Goal: Information Seeking & Learning: Learn about a topic

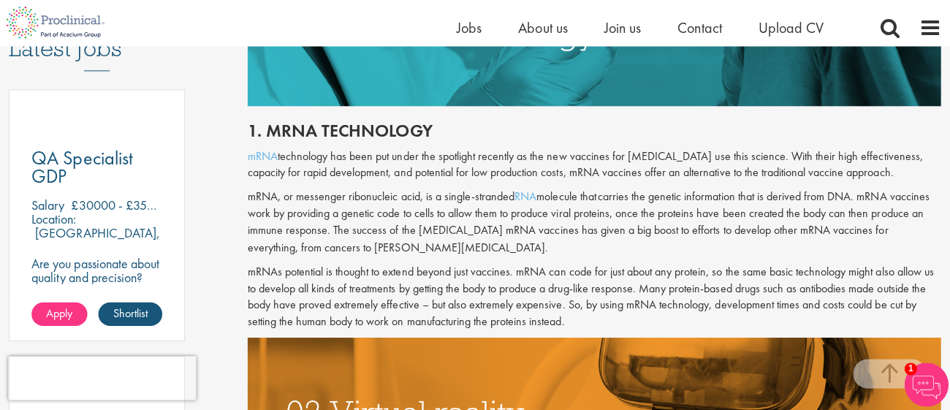
scroll to position [792, 0]
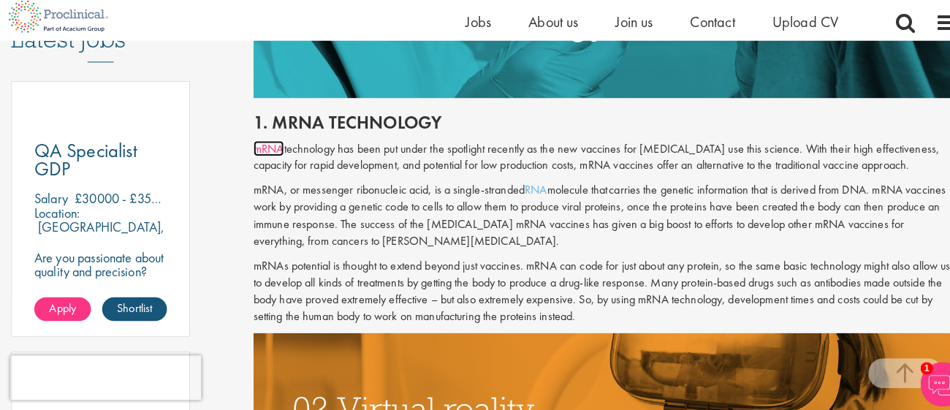
click at [267, 146] on link "mRNA" at bounding box center [264, 152] width 30 height 15
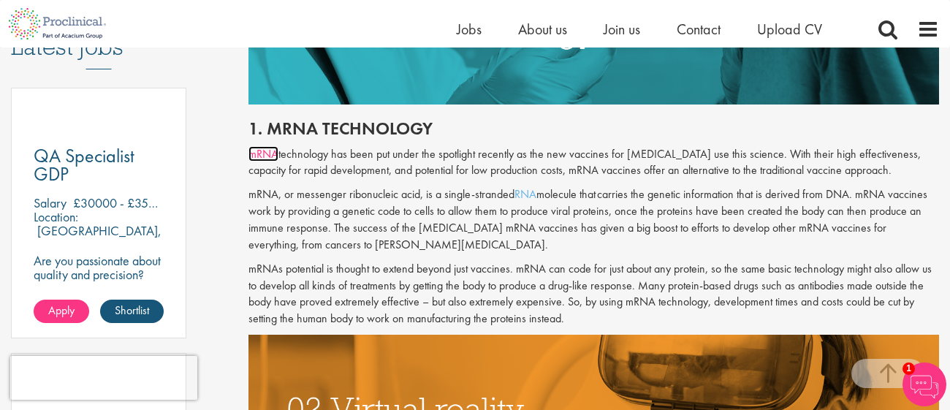
scroll to position [790, 0]
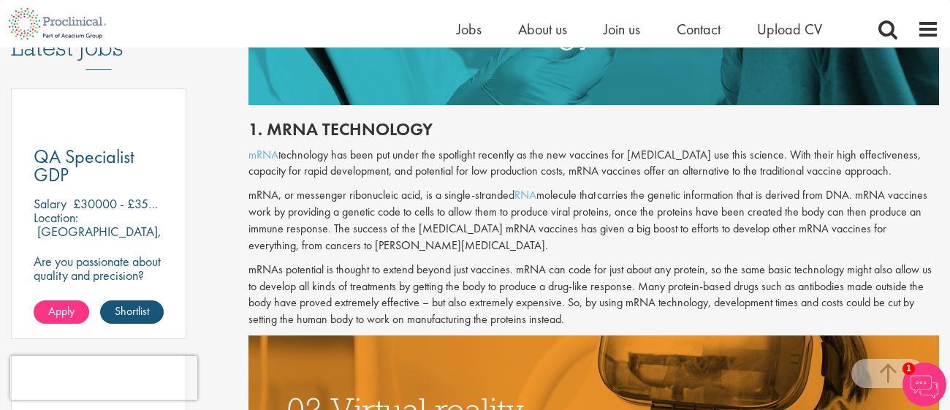
click at [181, 274] on div "QA Specialist GDP Salary £30000 - £35000 per annum Location: Bedfordshire, Engl…" at bounding box center [98, 213] width 175 height 251
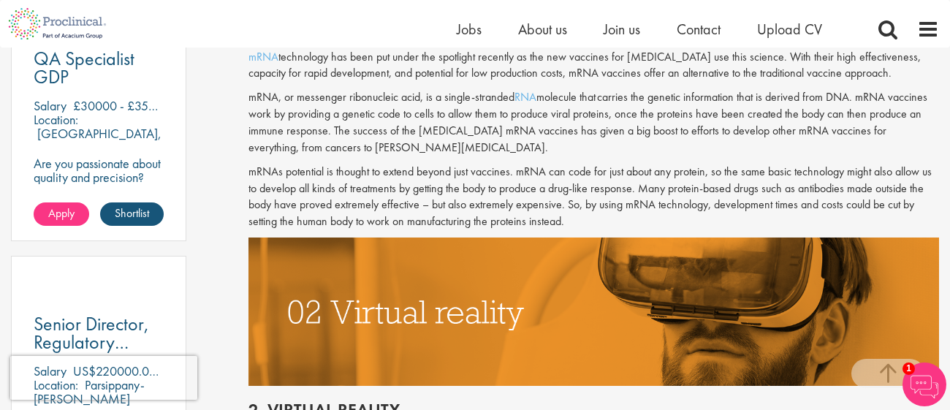
scroll to position [906, 0]
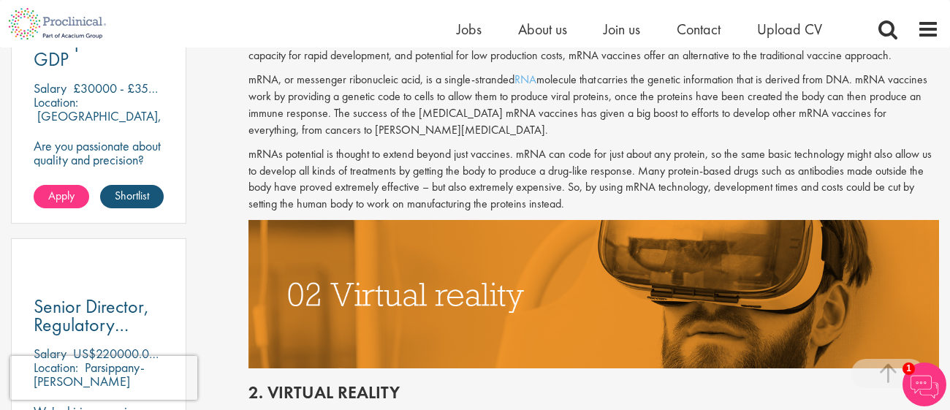
click at [154, 270] on div "Senior Director, Regulatory Clinical Strategy Salary US$220000.00 - US$265000 p…" at bounding box center [98, 363] width 175 height 251
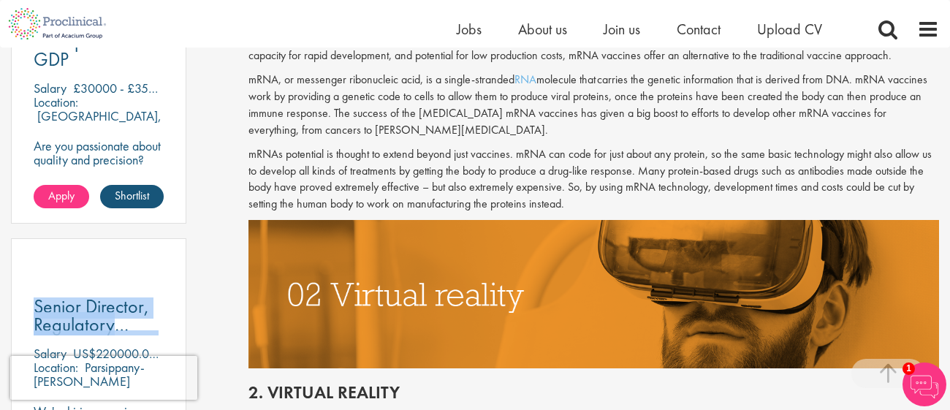
click at [154, 270] on div "Senior Director, Regulatory Clinical Strategy Salary US$220000.00 - US$265000 p…" at bounding box center [98, 363] width 175 height 251
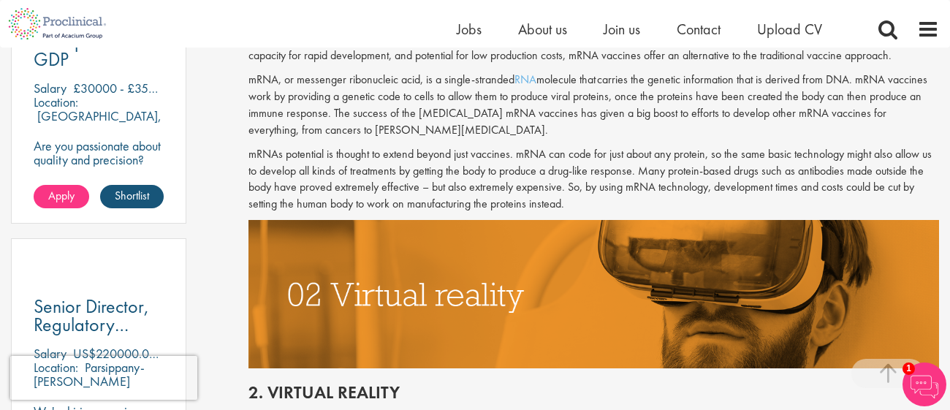
click at [154, 270] on div "Senior Director, Regulatory Clinical Strategy Salary US$220000.00 - US$265000 p…" at bounding box center [98, 363] width 175 height 251
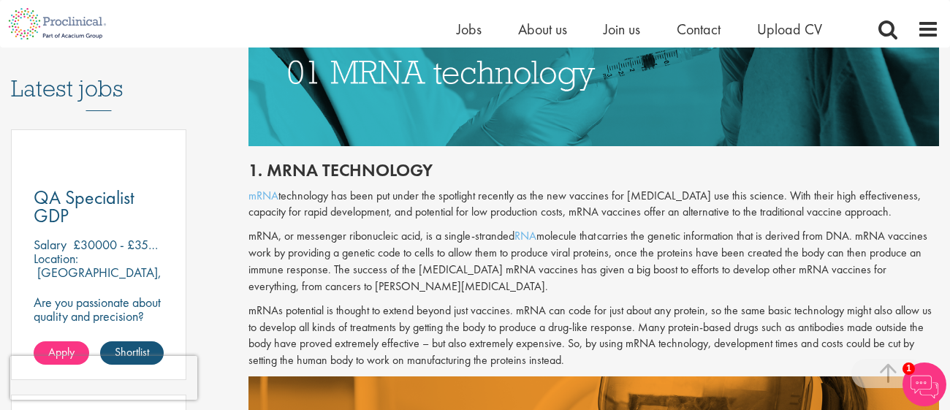
scroll to position [756, 0]
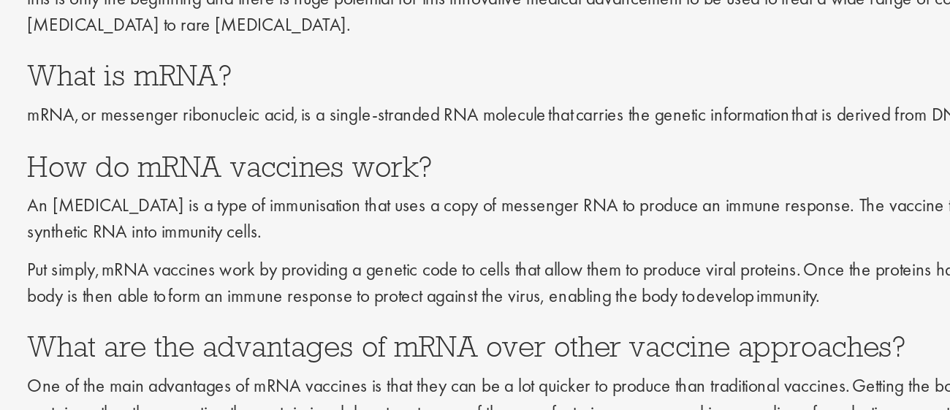
scroll to position [744, 0]
click at [347, 294] on p "Put simply, mRNA vaccines work by providing a genetic code to cells that allow …" at bounding box center [594, 301] width 691 height 34
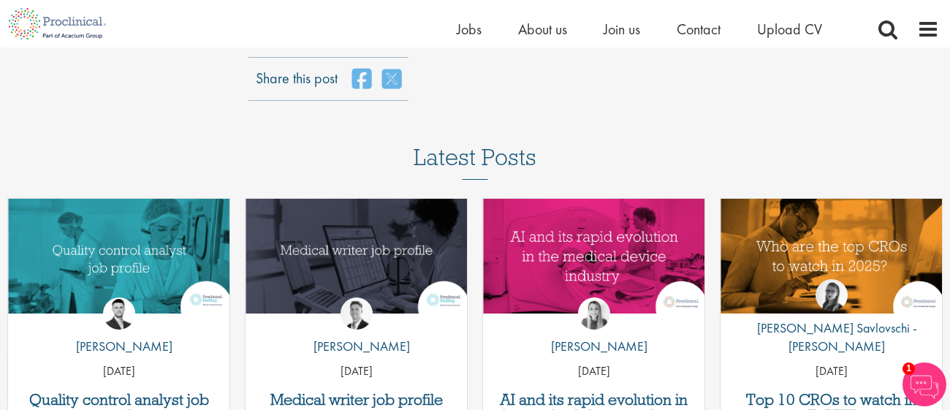
scroll to position [1624, 0]
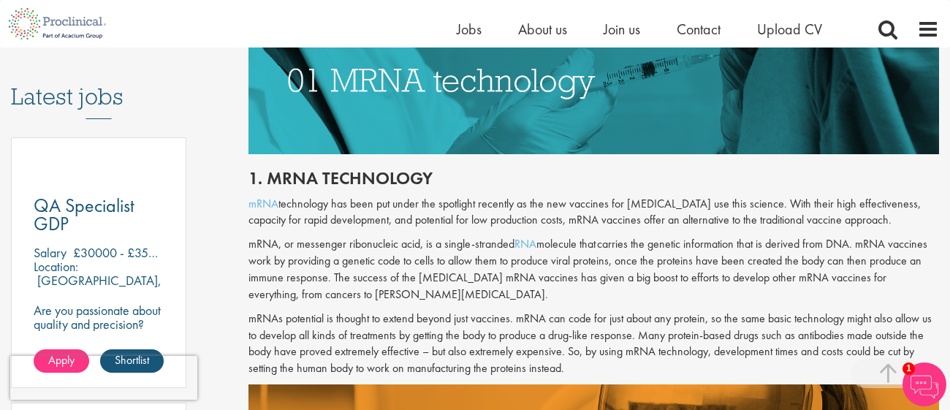
scroll to position [741, 0]
